Goal: Use online tool/utility: Utilize a website feature to perform a specific function

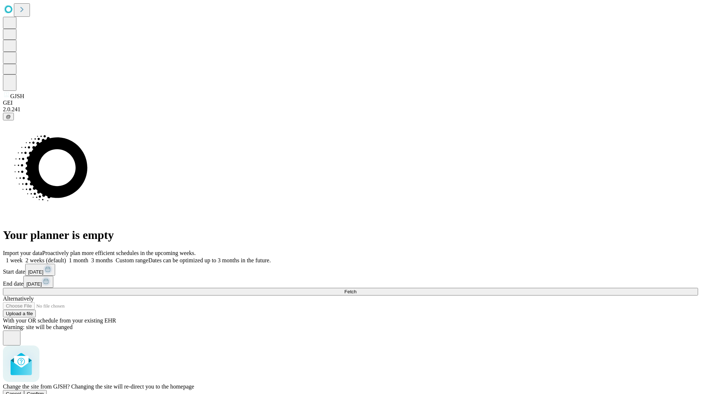
click at [44, 391] on span "Confirm" at bounding box center [35, 393] width 17 height 5
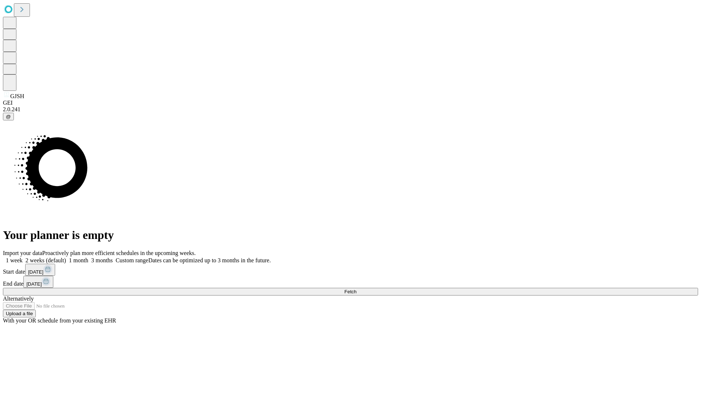
click at [23, 257] on label "1 week" at bounding box center [13, 260] width 20 height 6
click at [356, 289] on span "Fetch" at bounding box center [350, 291] width 12 height 5
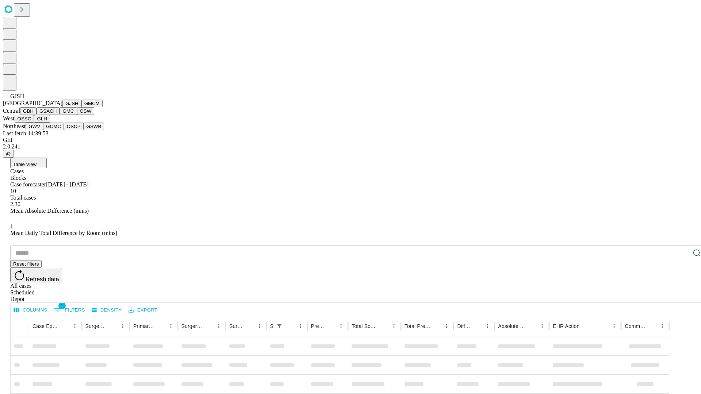
click at [81, 107] on button "GMCM" at bounding box center [91, 104] width 21 height 8
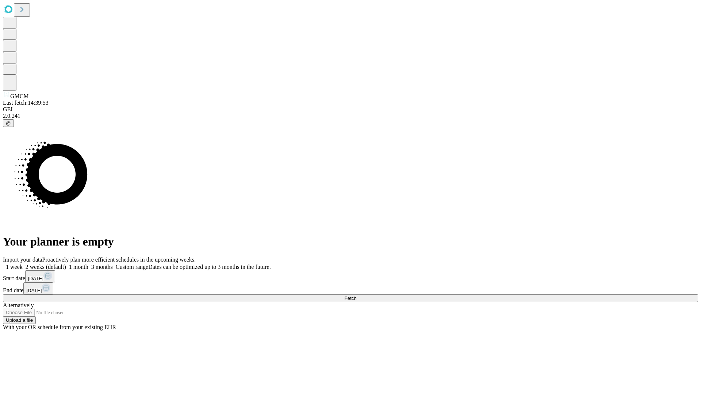
click at [23, 264] on label "1 week" at bounding box center [13, 267] width 20 height 6
click at [356, 296] on span "Fetch" at bounding box center [350, 298] width 12 height 5
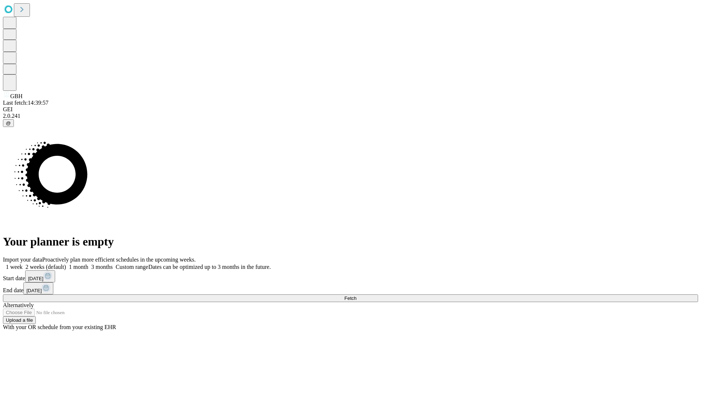
click at [356, 296] on span "Fetch" at bounding box center [350, 298] width 12 height 5
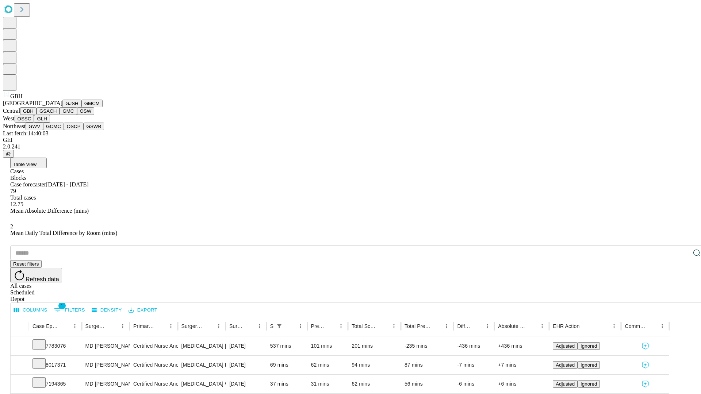
click at [57, 115] on button "GSACH" at bounding box center [48, 111] width 23 height 8
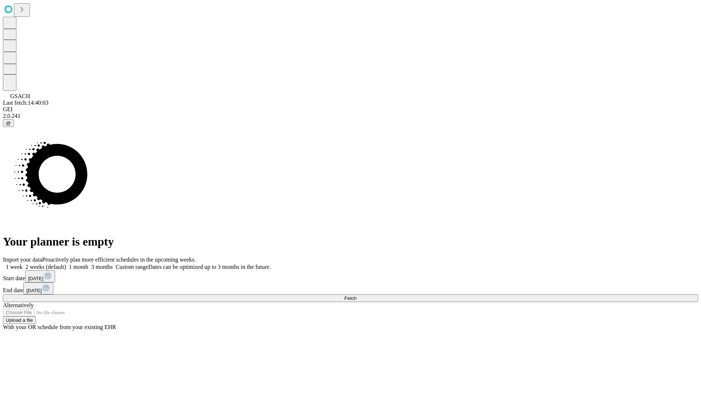
click at [23, 264] on label "1 week" at bounding box center [13, 267] width 20 height 6
click at [356, 296] on span "Fetch" at bounding box center [350, 298] width 12 height 5
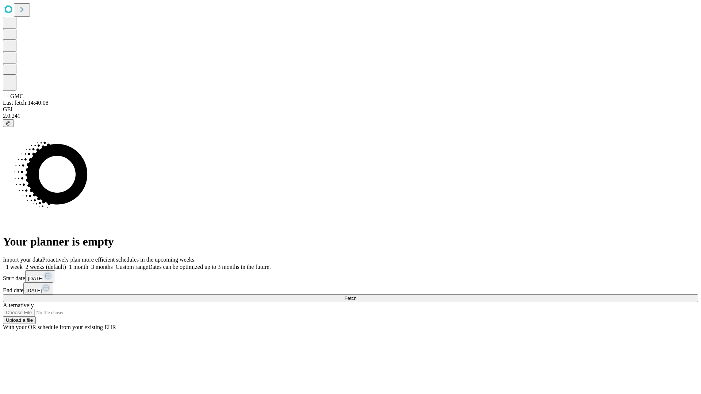
click at [23, 264] on label "1 week" at bounding box center [13, 267] width 20 height 6
click at [356, 296] on span "Fetch" at bounding box center [350, 298] width 12 height 5
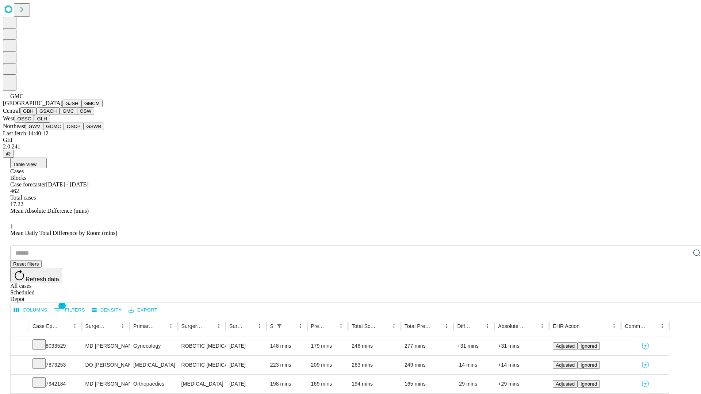
click at [77, 115] on button "OSW" at bounding box center [86, 111] width 18 height 8
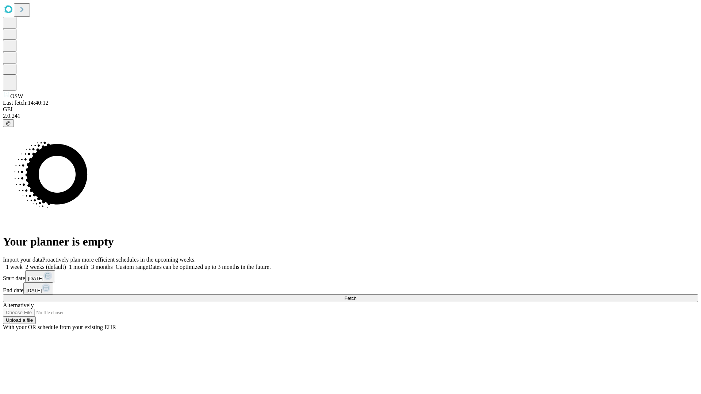
click at [23, 264] on label "1 week" at bounding box center [13, 267] width 20 height 6
click at [356, 296] on span "Fetch" at bounding box center [350, 298] width 12 height 5
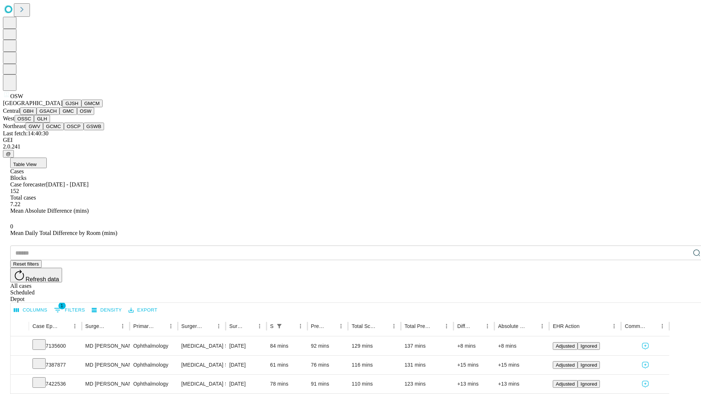
click at [34, 123] on button "OSSC" at bounding box center [25, 119] width 20 height 8
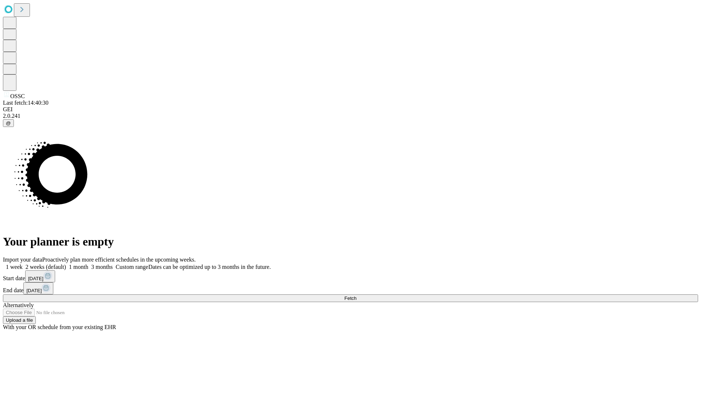
click at [23, 264] on label "1 week" at bounding box center [13, 267] width 20 height 6
click at [356, 296] on span "Fetch" at bounding box center [350, 298] width 12 height 5
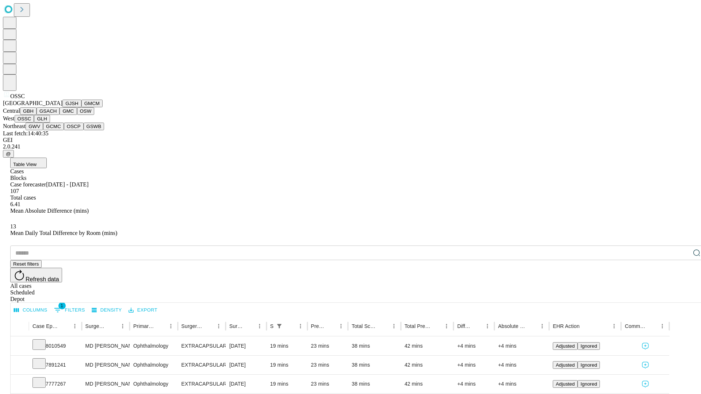
click at [50, 123] on button "GLH" at bounding box center [42, 119] width 16 height 8
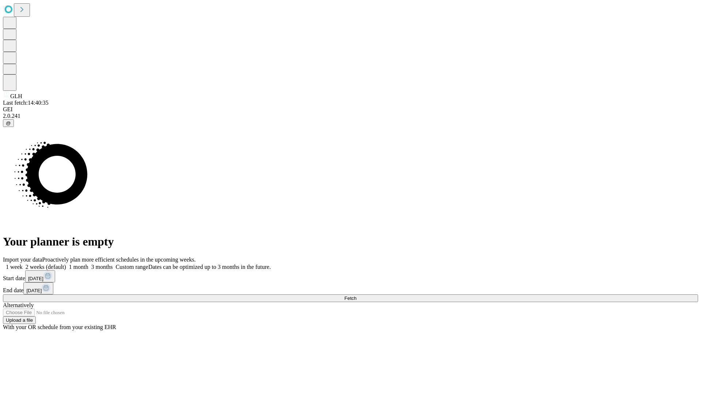
click at [23, 264] on label "1 week" at bounding box center [13, 267] width 20 height 6
click at [356, 296] on span "Fetch" at bounding box center [350, 298] width 12 height 5
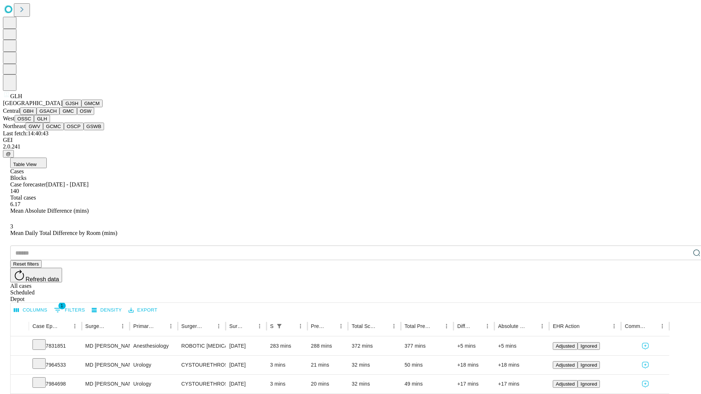
click at [43, 130] on button "GWV" at bounding box center [35, 127] width 18 height 8
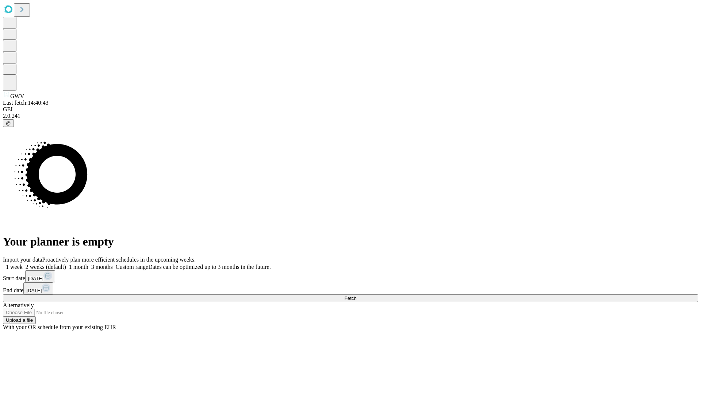
click at [23, 264] on label "1 week" at bounding box center [13, 267] width 20 height 6
click at [356, 296] on span "Fetch" at bounding box center [350, 298] width 12 height 5
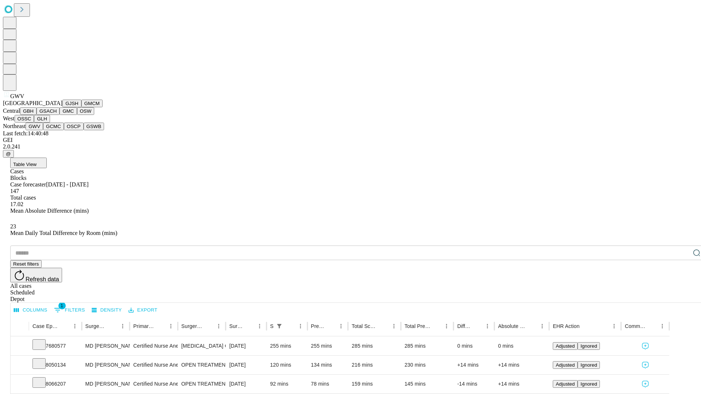
click at [57, 130] on button "GCMC" at bounding box center [53, 127] width 21 height 8
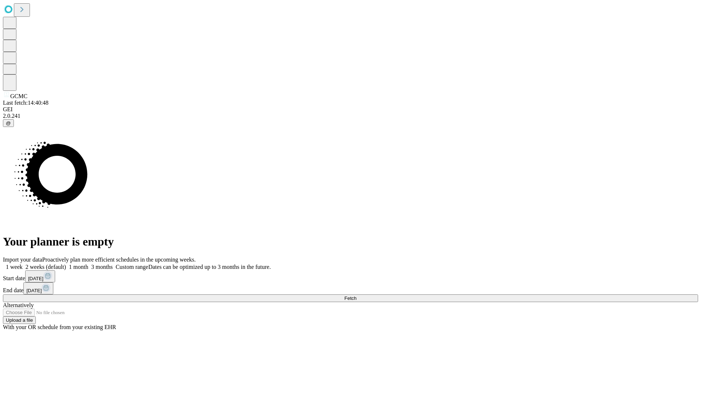
click at [23, 264] on label "1 week" at bounding box center [13, 267] width 20 height 6
click at [356, 296] on span "Fetch" at bounding box center [350, 298] width 12 height 5
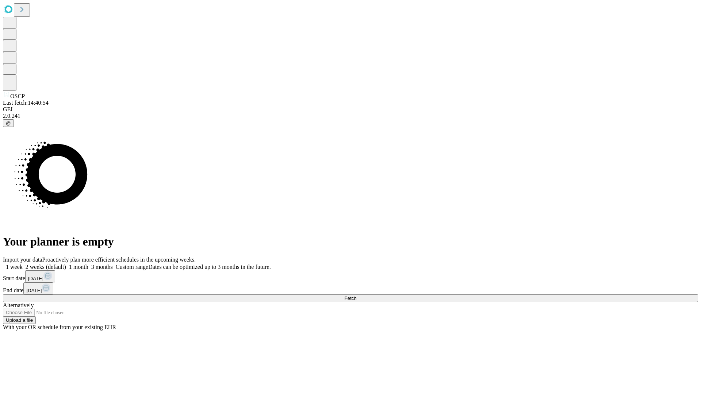
click at [23, 264] on label "1 week" at bounding box center [13, 267] width 20 height 6
click at [356, 296] on span "Fetch" at bounding box center [350, 298] width 12 height 5
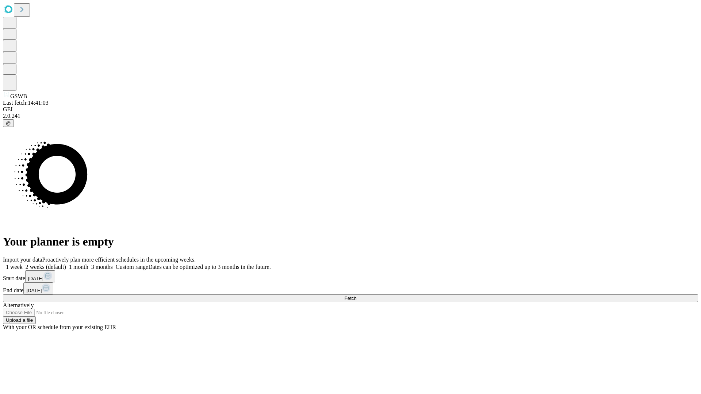
click at [23, 264] on label "1 week" at bounding box center [13, 267] width 20 height 6
click at [356, 296] on span "Fetch" at bounding box center [350, 298] width 12 height 5
